Goal: Transaction & Acquisition: Download file/media

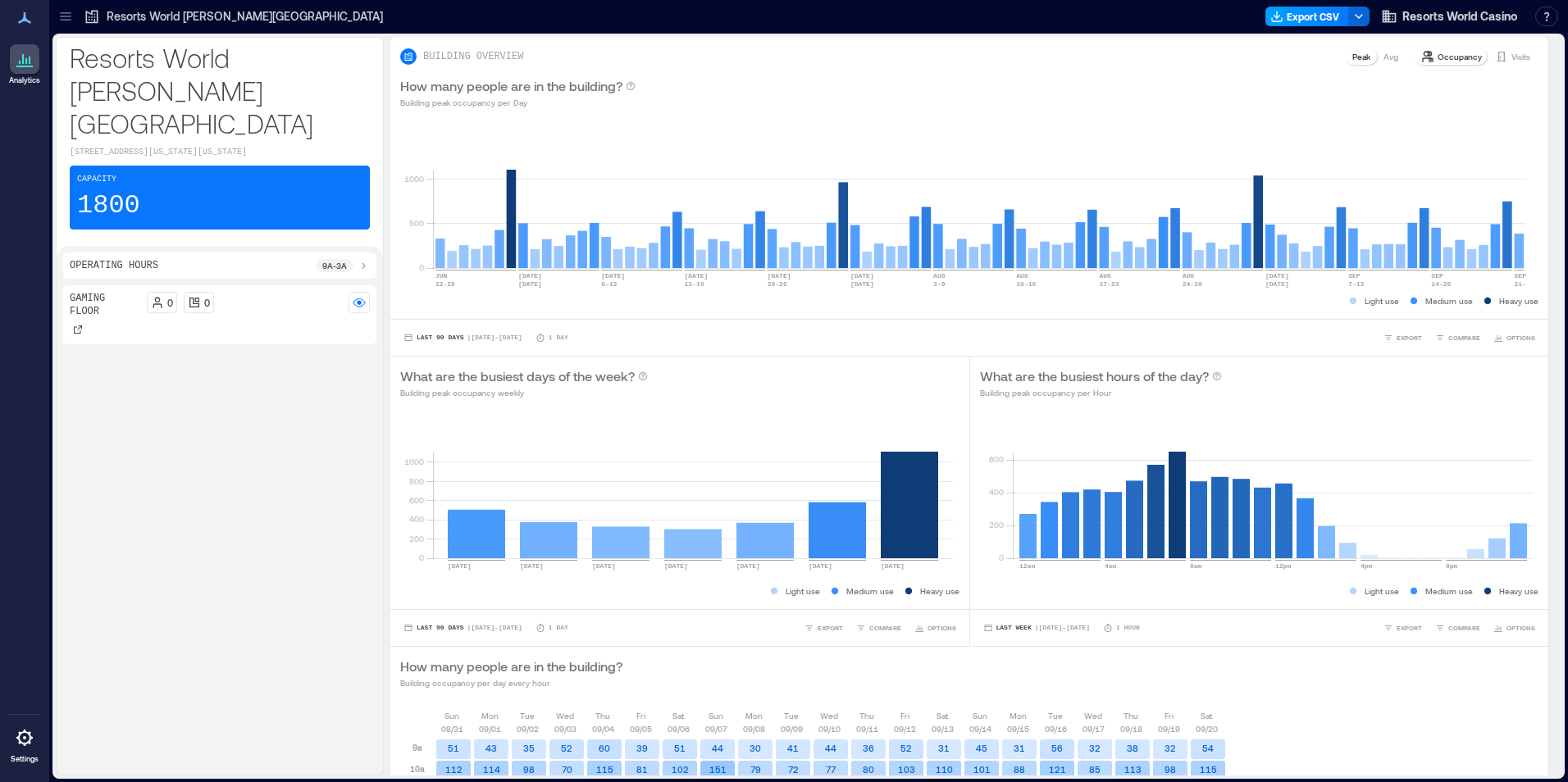
click at [1326, 13] on button "Export CSV" at bounding box center [1308, 16] width 84 height 20
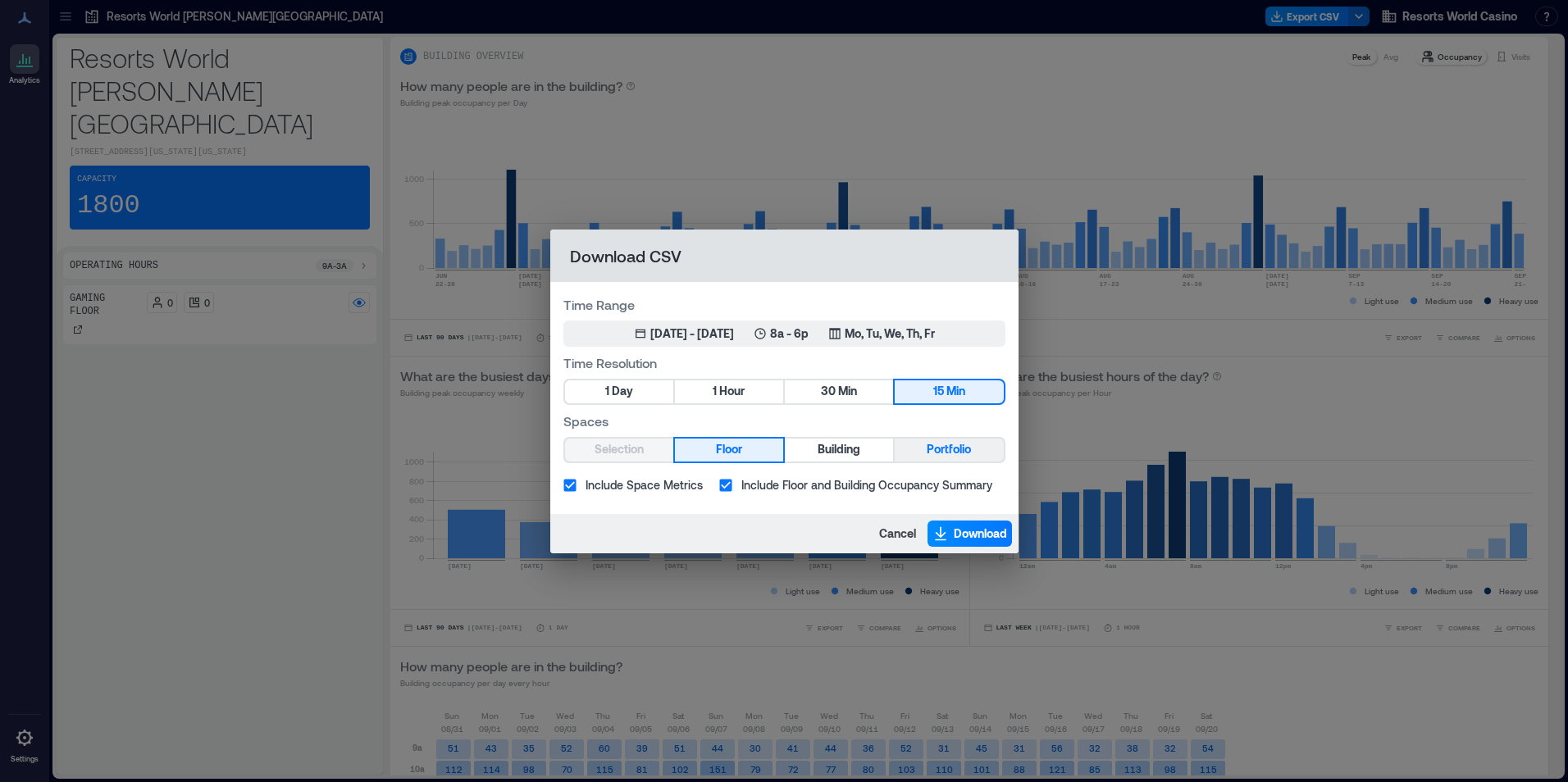
click at [947, 447] on span "Portfolio" at bounding box center [949, 450] width 45 height 20
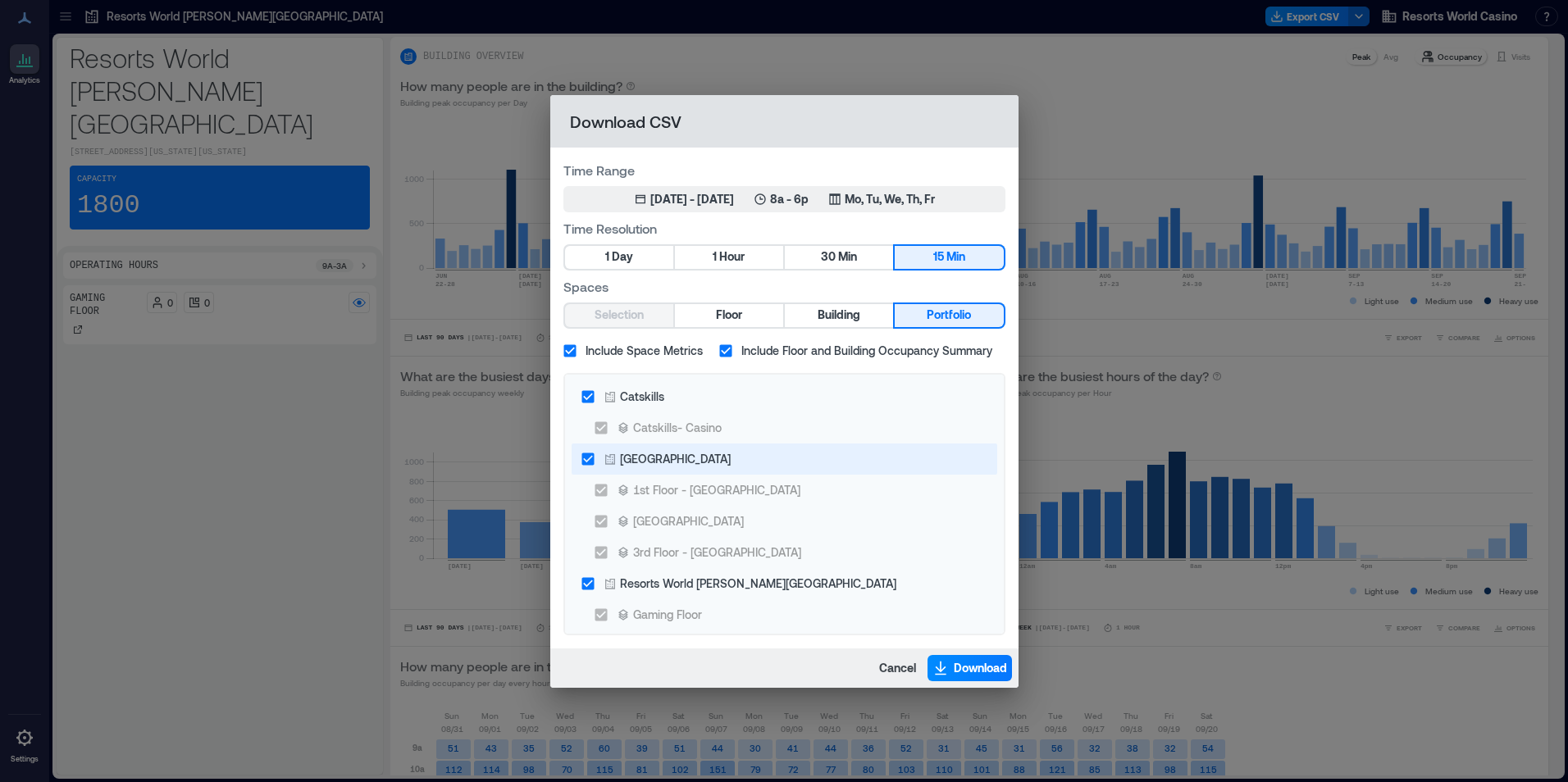
click at [699, 454] on div "[GEOGRAPHIC_DATA]" at bounding box center [675, 459] width 111 height 18
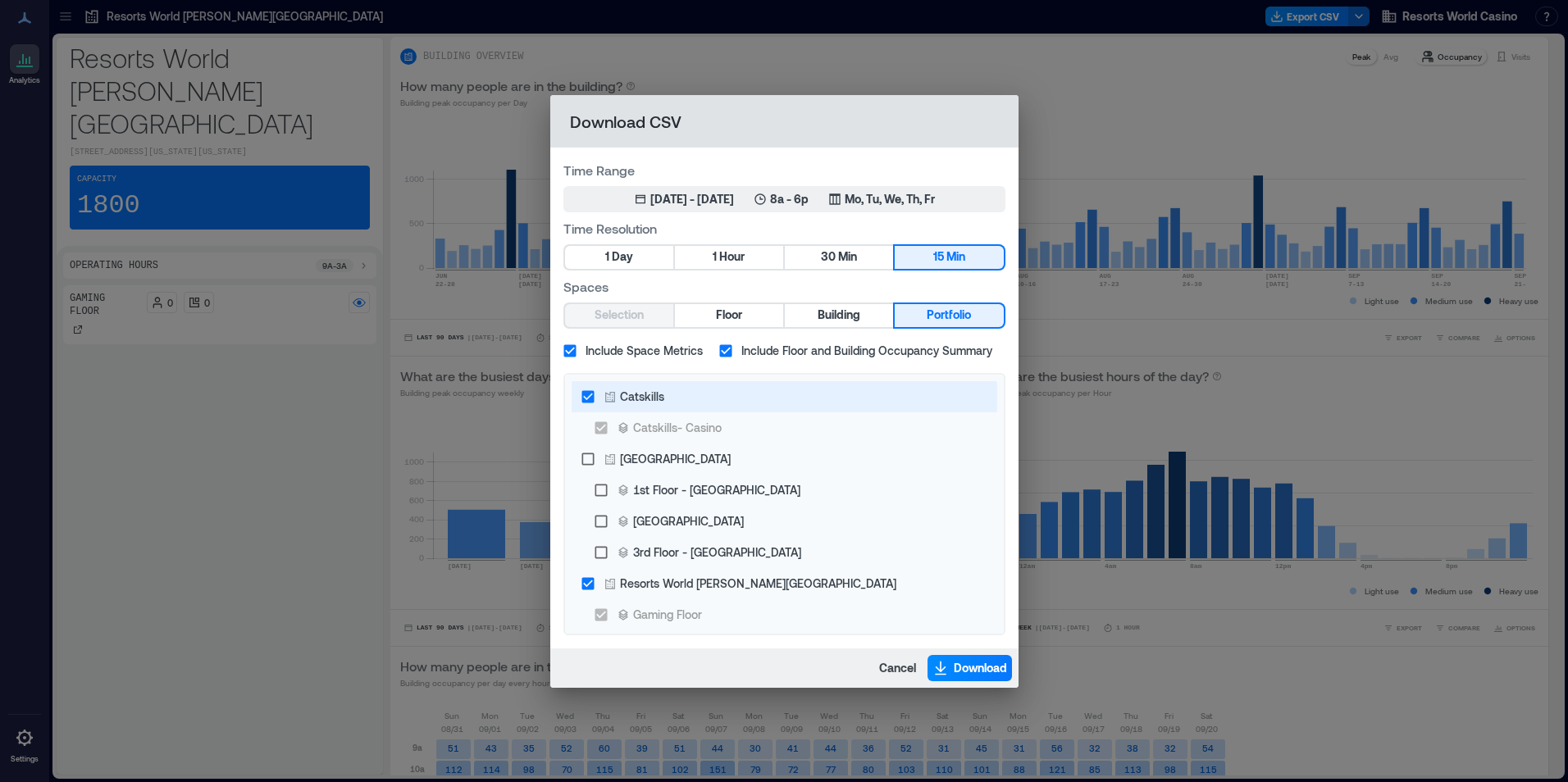
click at [648, 399] on div "Catskills" at bounding box center [643, 397] width 45 height 18
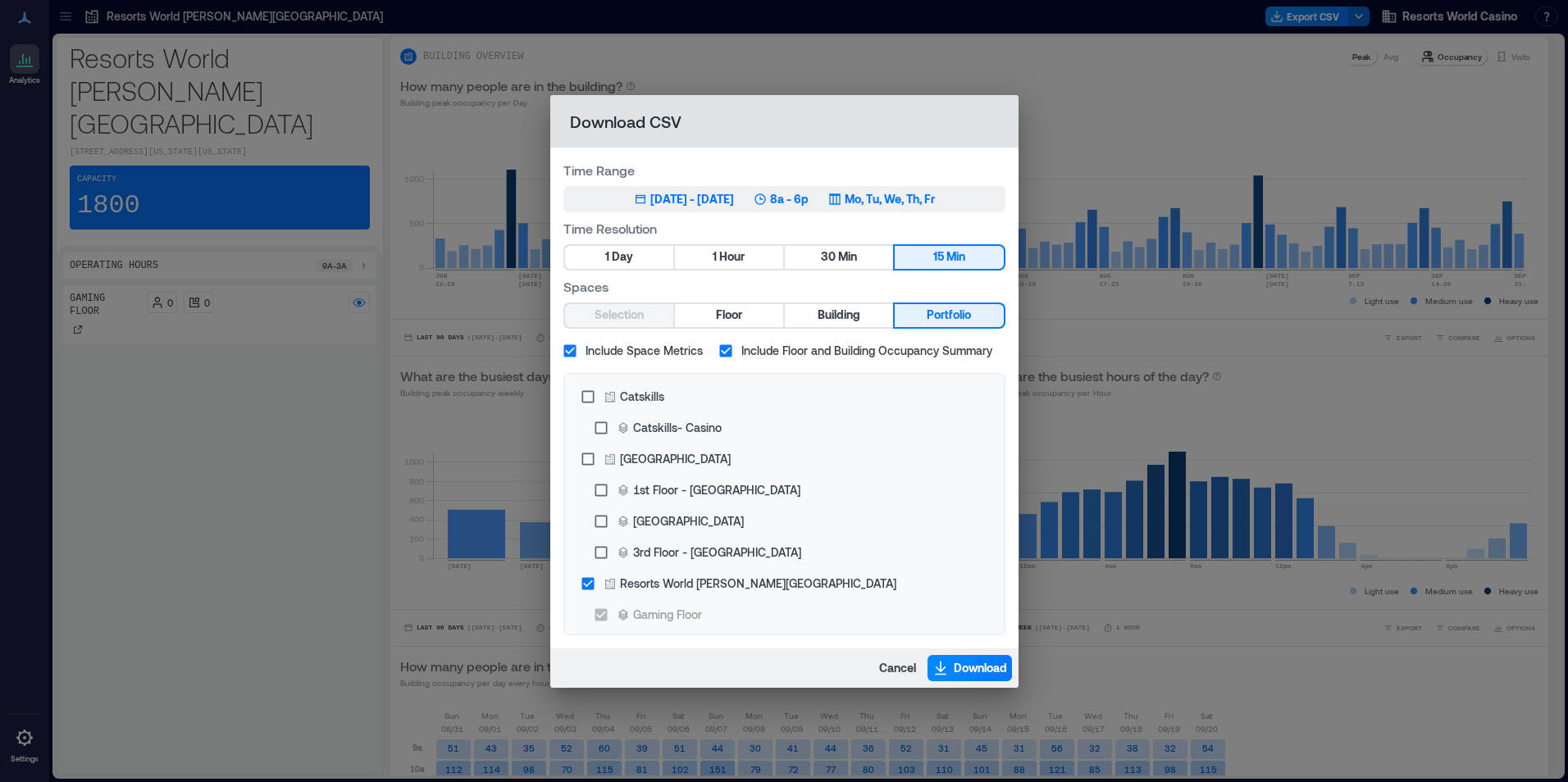
click at [845, 202] on div "Jun 22, 2025 - [DATE] 8a - 6p Mo, Tu, We, Th, Fr" at bounding box center [785, 200] width 301 height 17
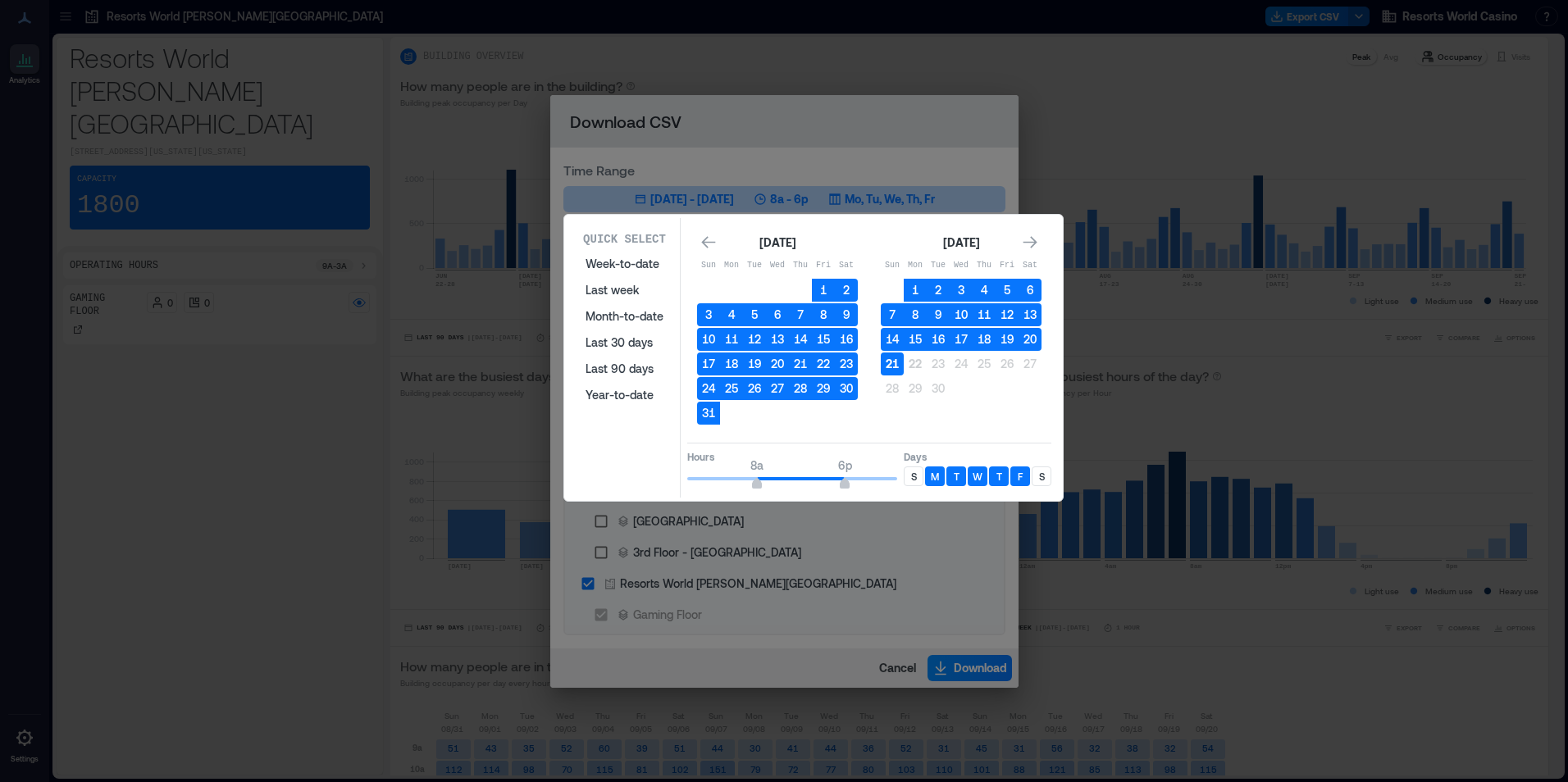
click at [892, 362] on button "21" at bounding box center [892, 364] width 23 height 23
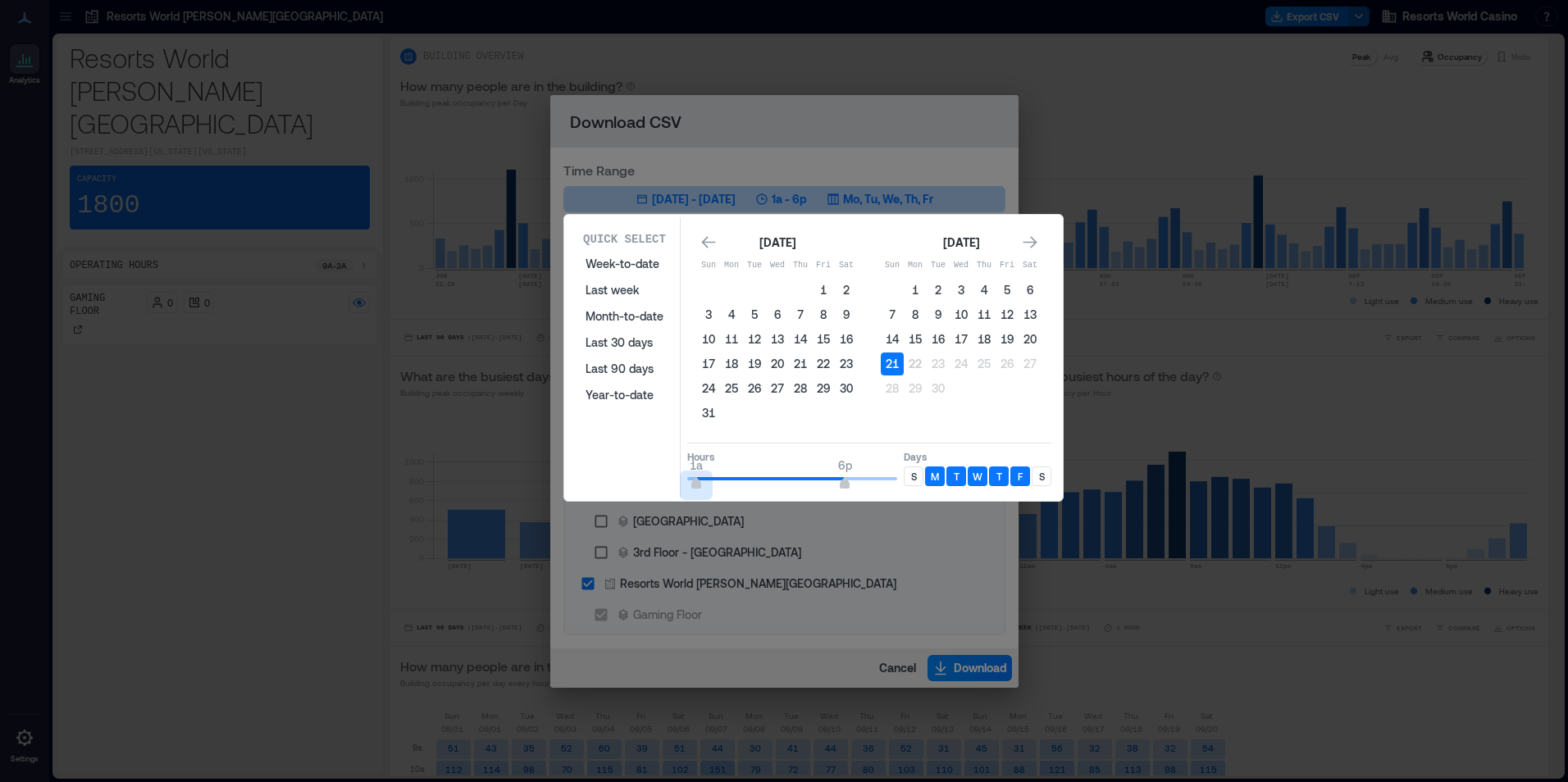
type input "*"
drag, startPoint x: 753, startPoint y: 476, endPoint x: 670, endPoint y: 480, distance: 83.1
click at [670, 480] on div "Quick Select Week-to-date Last week Month-to-date Last 30 days Last 90 days Yea…" at bounding box center [814, 358] width 489 height 280
type input "*"
drag, startPoint x: 802, startPoint y: 481, endPoint x: 724, endPoint y: 482, distance: 78.0
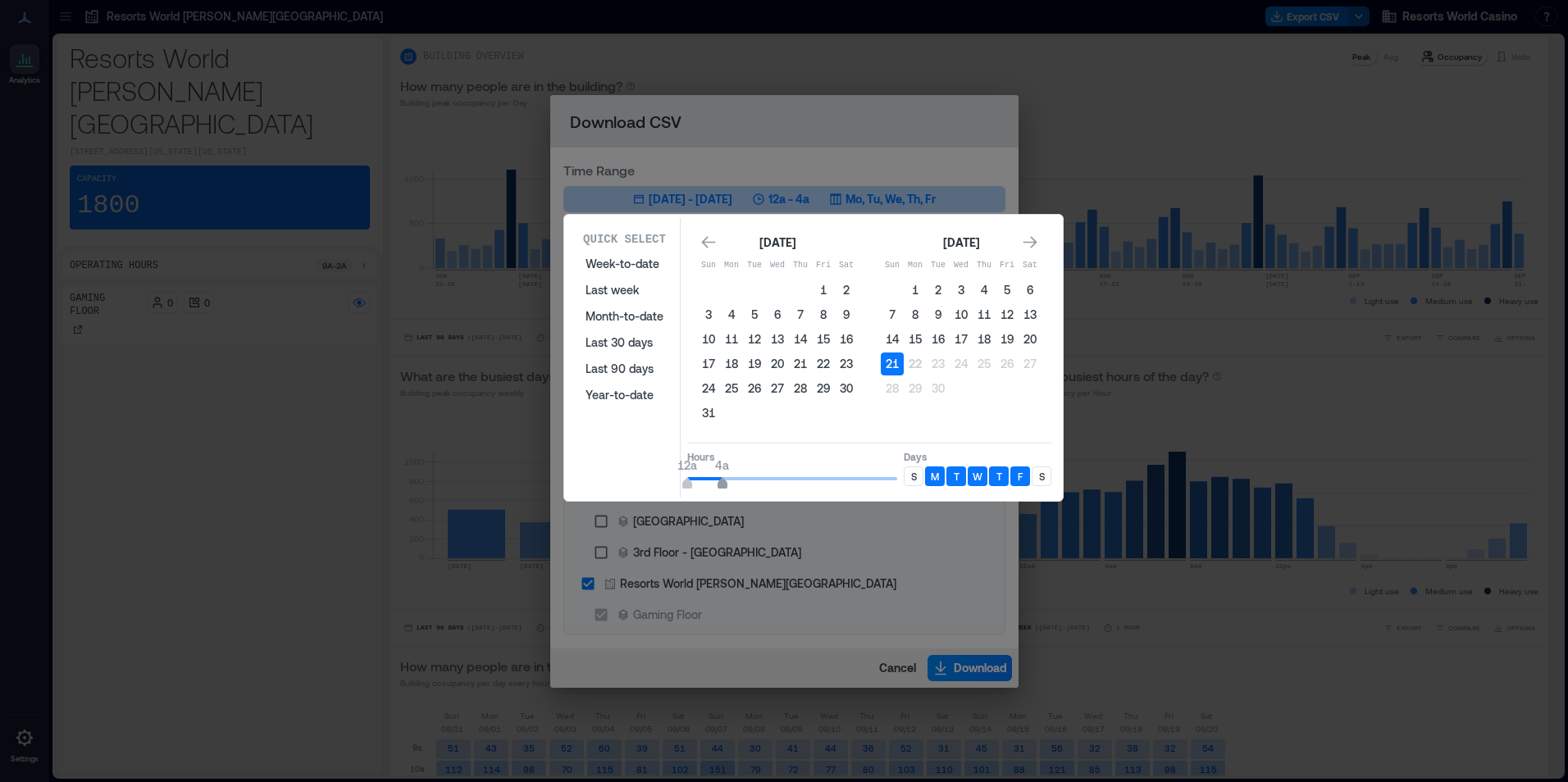
click at [724, 482] on span "12a 4a" at bounding box center [792, 478] width 210 height 24
click at [916, 485] on div "S" at bounding box center [913, 476] width 20 height 20
click at [1039, 479] on p "S" at bounding box center [1042, 476] width 6 height 13
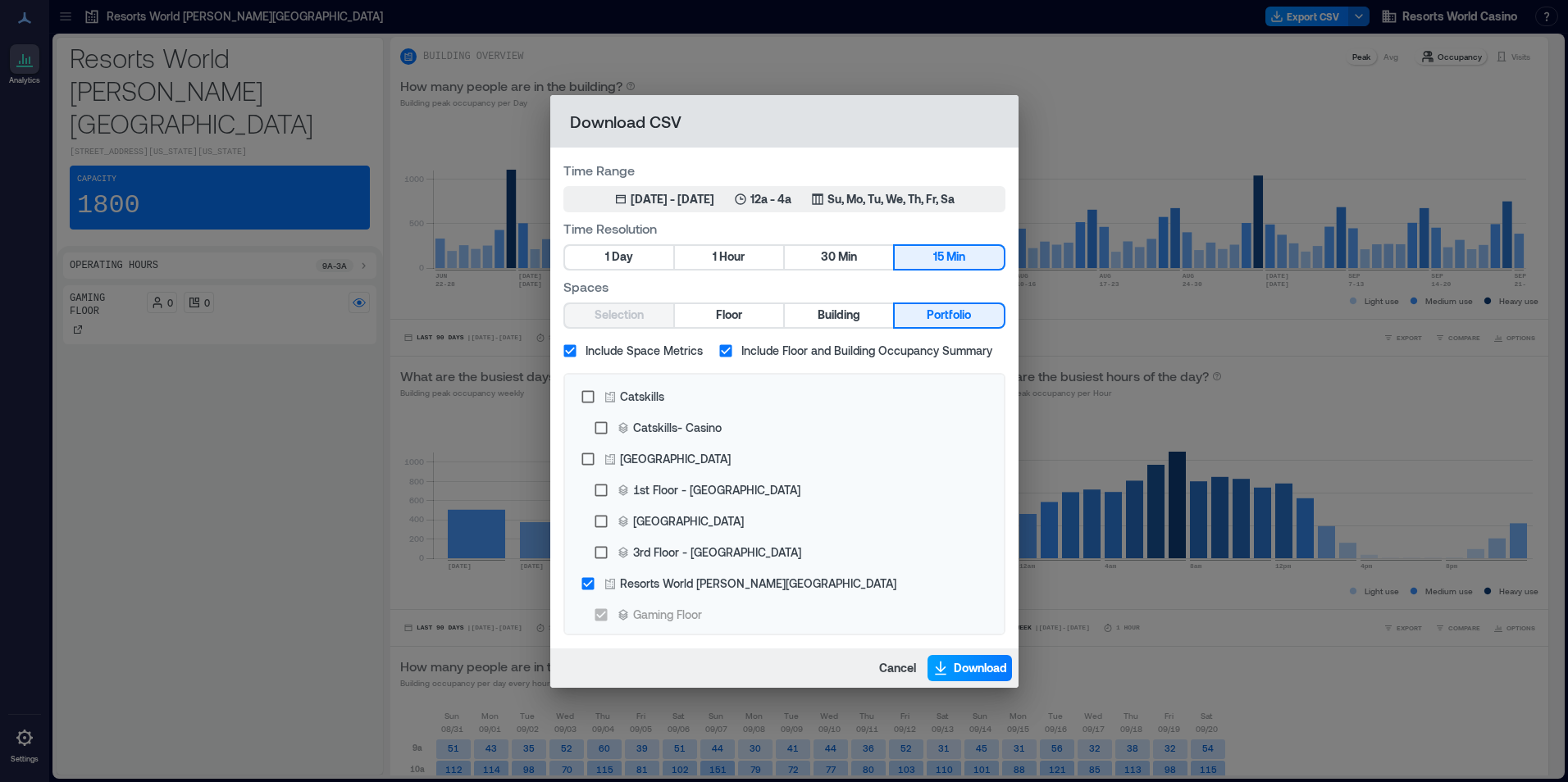
click at [970, 671] on span "Download" at bounding box center [980, 669] width 53 height 17
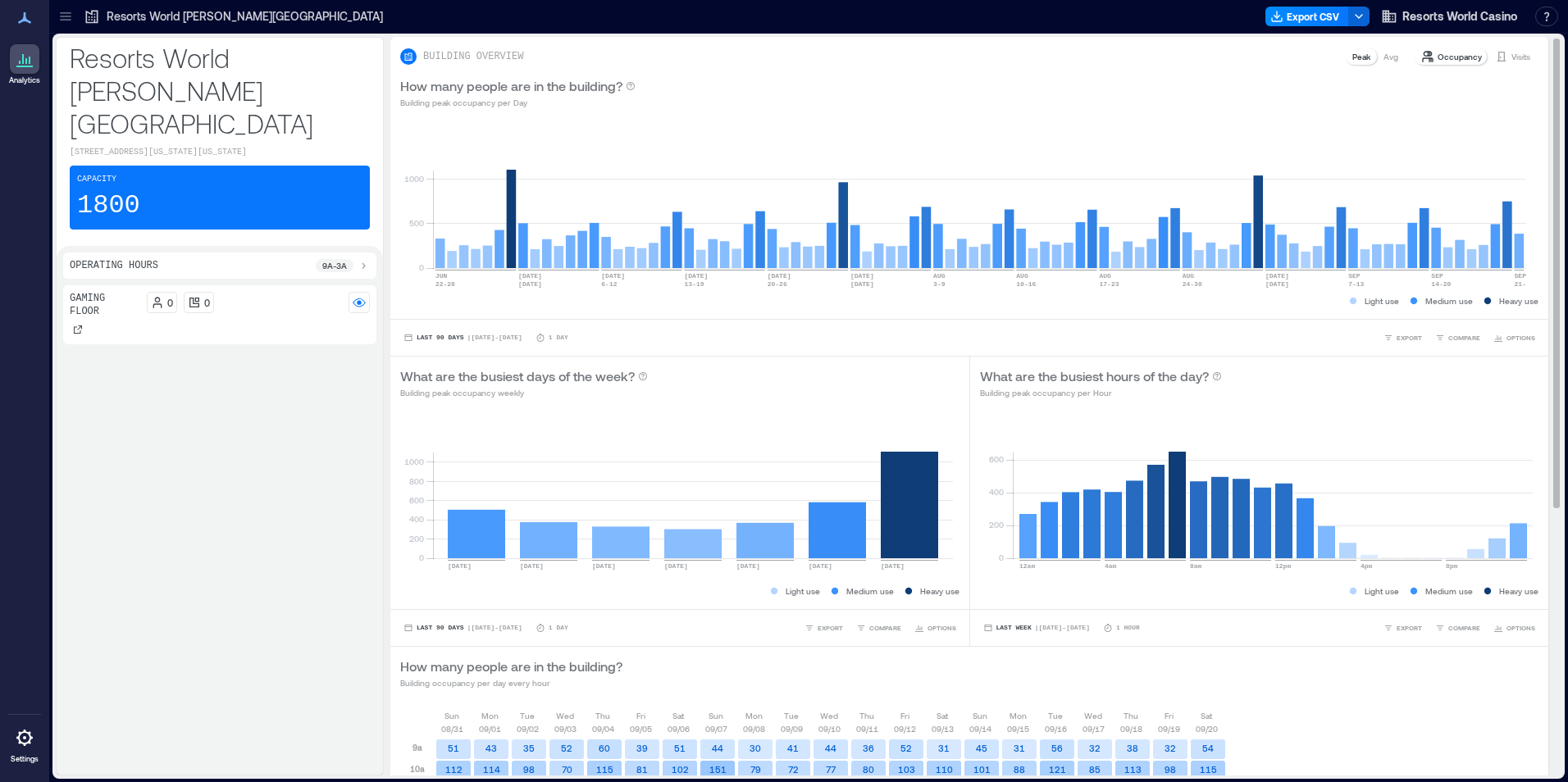
drag, startPoint x: 771, startPoint y: 51, endPoint x: 781, endPoint y: 324, distance: 273.2
click at [771, 51] on div "BUILDING OVERVIEW Peak Avg Occupancy Visits" at bounding box center [970, 56] width 1139 height 20
click at [1304, 20] on button "Export CSV" at bounding box center [1308, 16] width 84 height 20
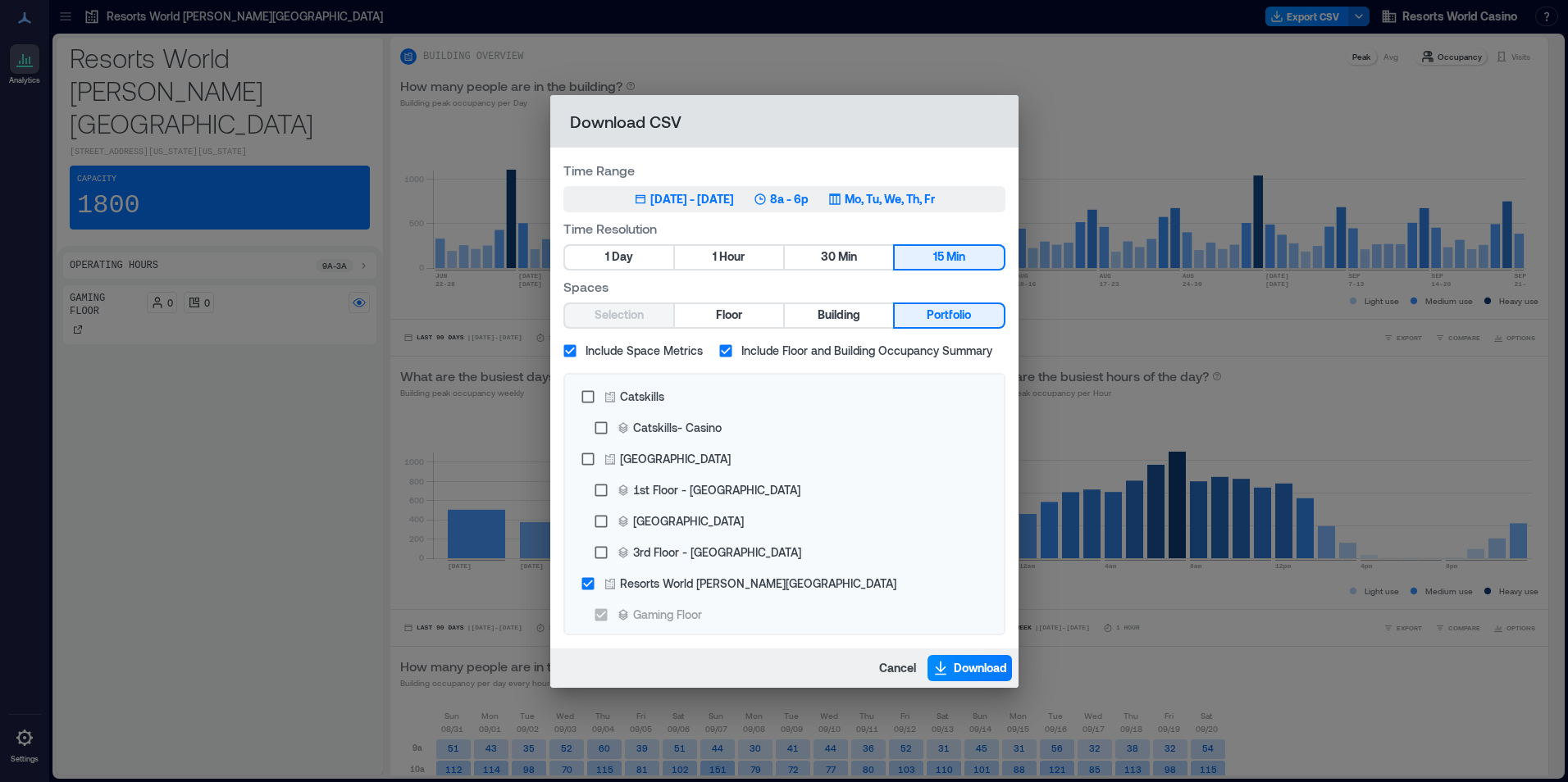
click at [852, 206] on div "Jun 22, 2025 - [DATE] 8a - 6p Mo, Tu, We, Th, Fr" at bounding box center [785, 200] width 301 height 17
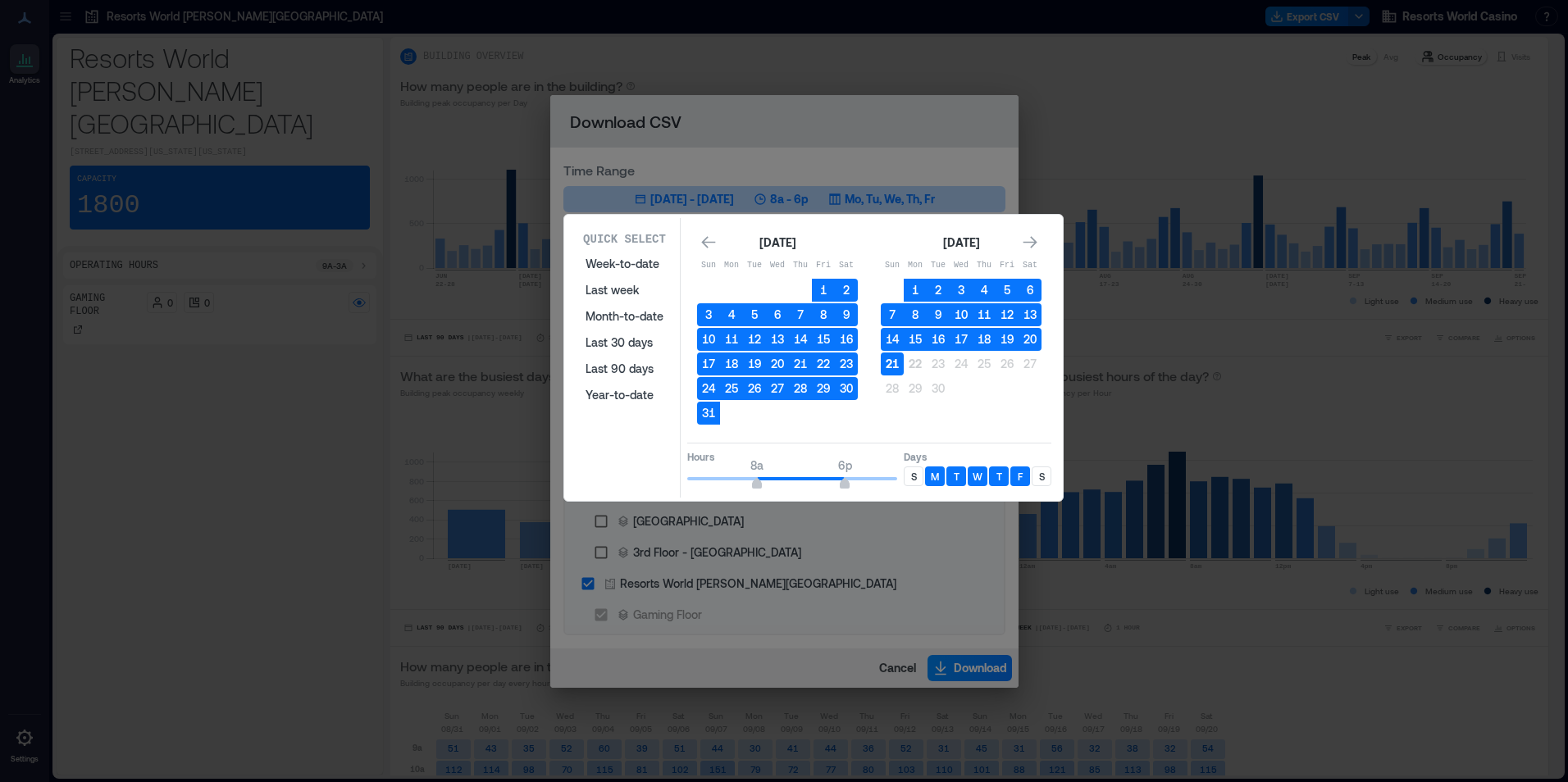
click at [896, 365] on button "21" at bounding box center [892, 364] width 23 height 23
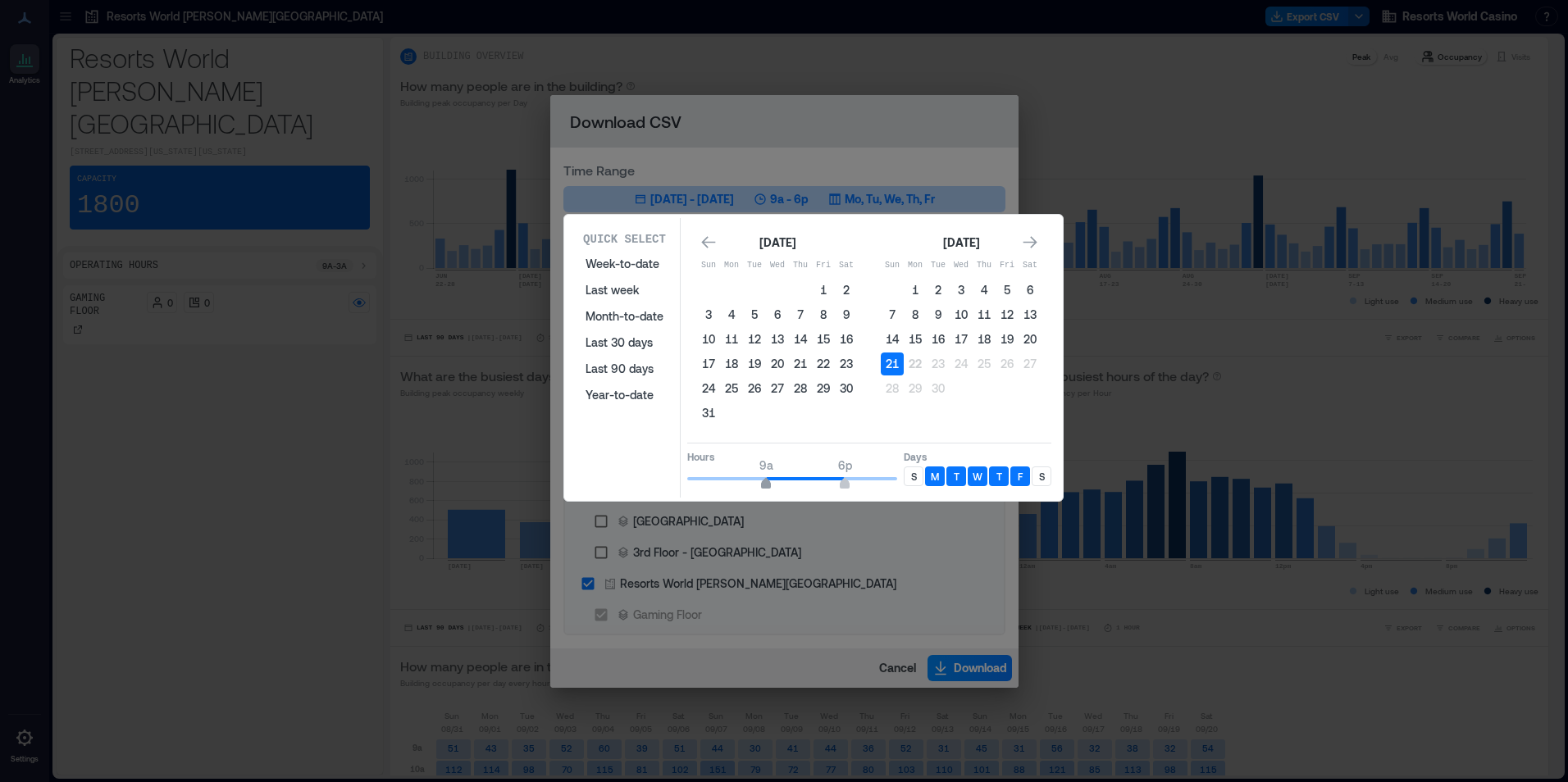
type input "*"
drag, startPoint x: 763, startPoint y: 476, endPoint x: 724, endPoint y: 480, distance: 39.2
click at [724, 480] on span "4a 6p" at bounding box center [792, 478] width 210 height 24
type input "**"
drag, startPoint x: 895, startPoint y: 481, endPoint x: 925, endPoint y: 484, distance: 30.1
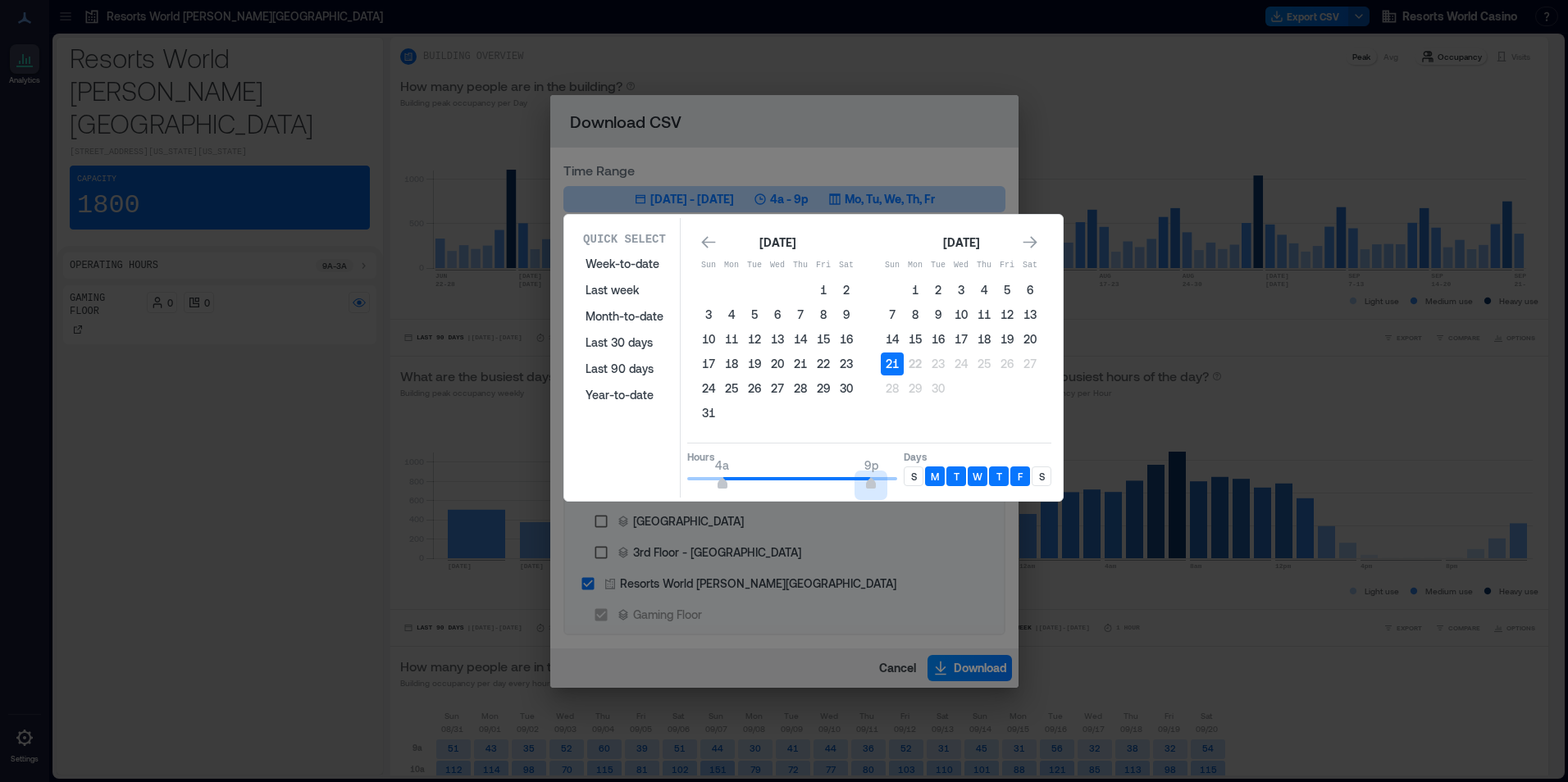
click at [925, 484] on div "Hours 4a 9p Days S M T W T F S" at bounding box center [869, 467] width 364 height 48
click at [915, 472] on p "S" at bounding box center [914, 476] width 6 height 13
click at [1048, 477] on div "S" at bounding box center [1041, 476] width 20 height 20
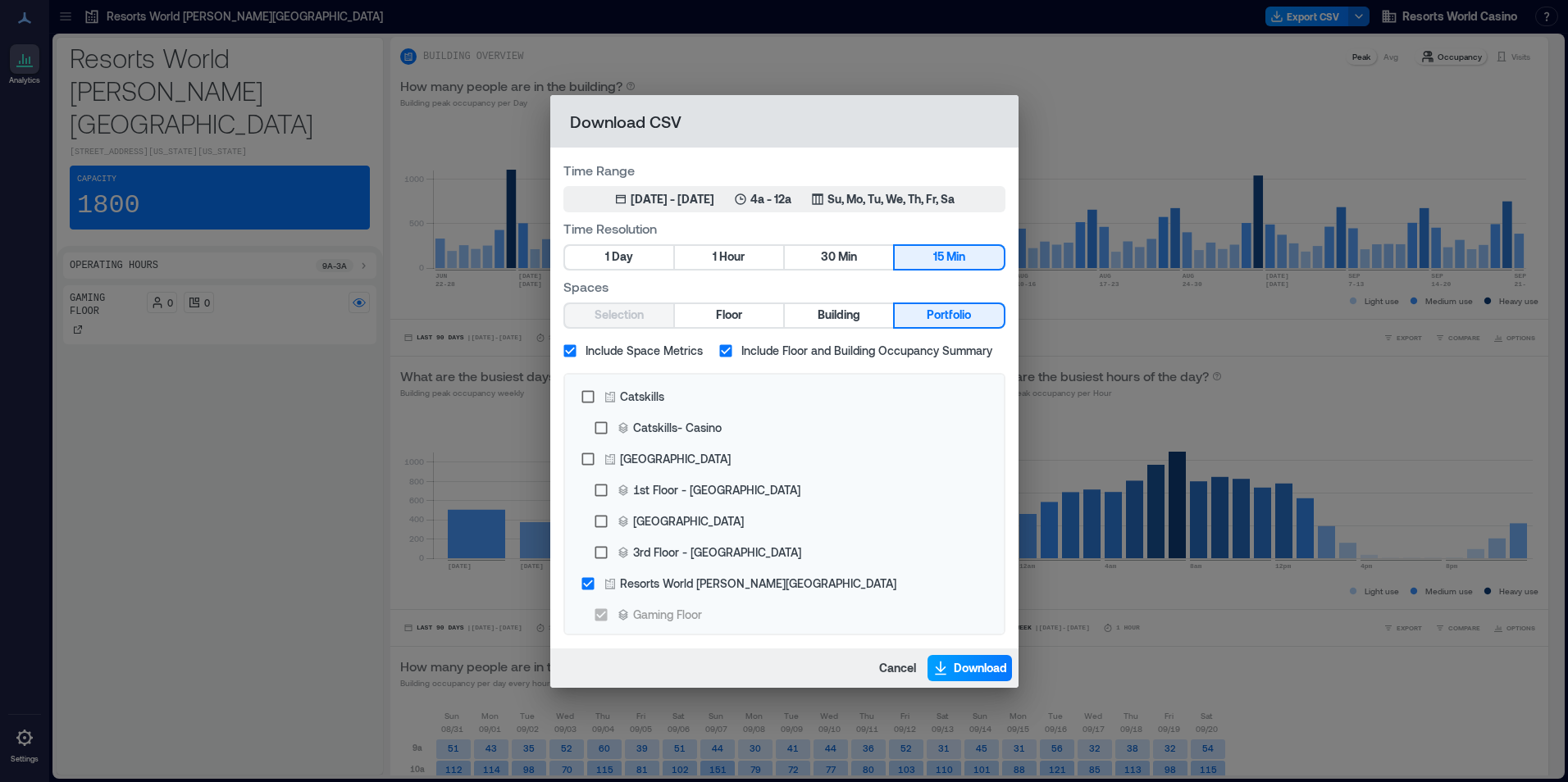
click at [978, 672] on span "Download" at bounding box center [980, 669] width 53 height 17
